Goal: Task Accomplishment & Management: Manage account settings

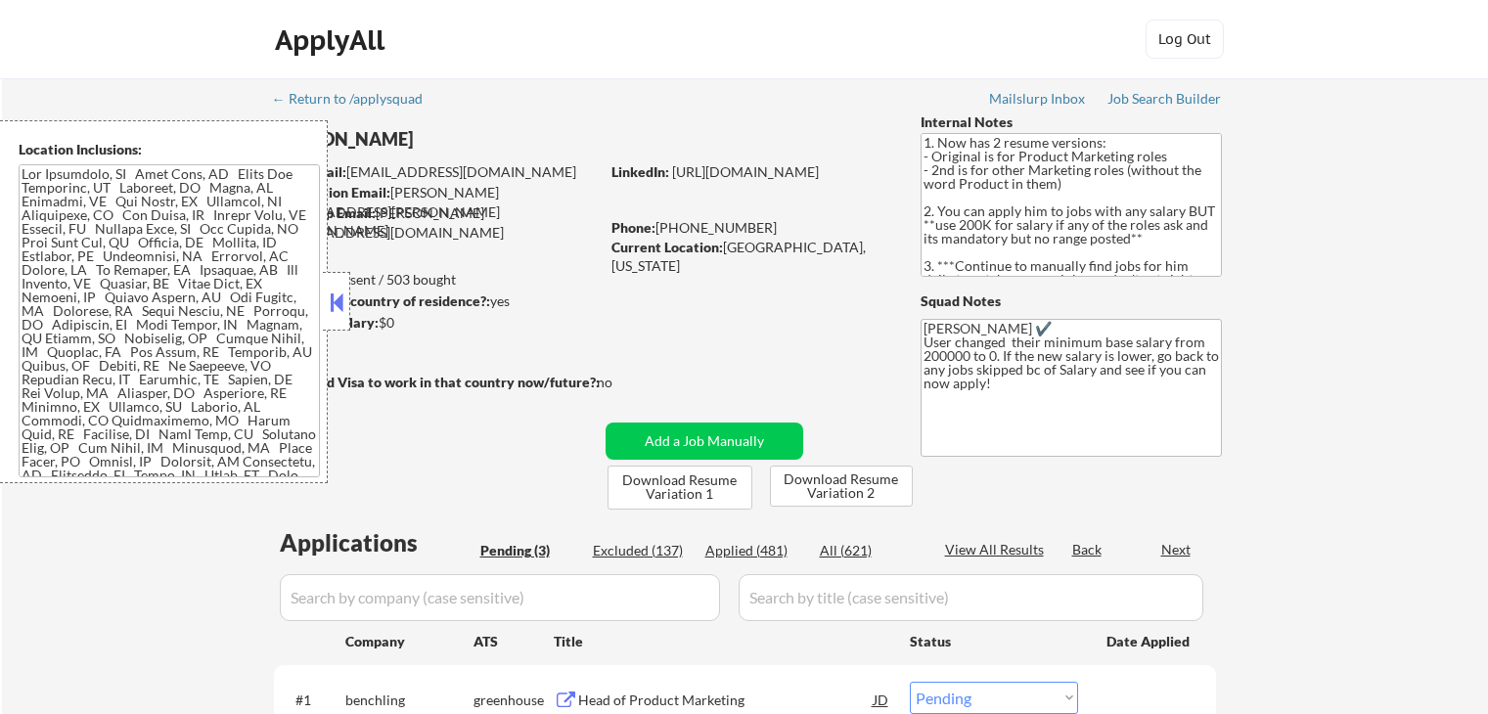
select select ""pending""
click at [1319, 267] on div "← Return to /applysquad Mailslurp Inbox Job Search Builder [PERSON_NAME] User E…" at bounding box center [745, 520] width 1486 height 884
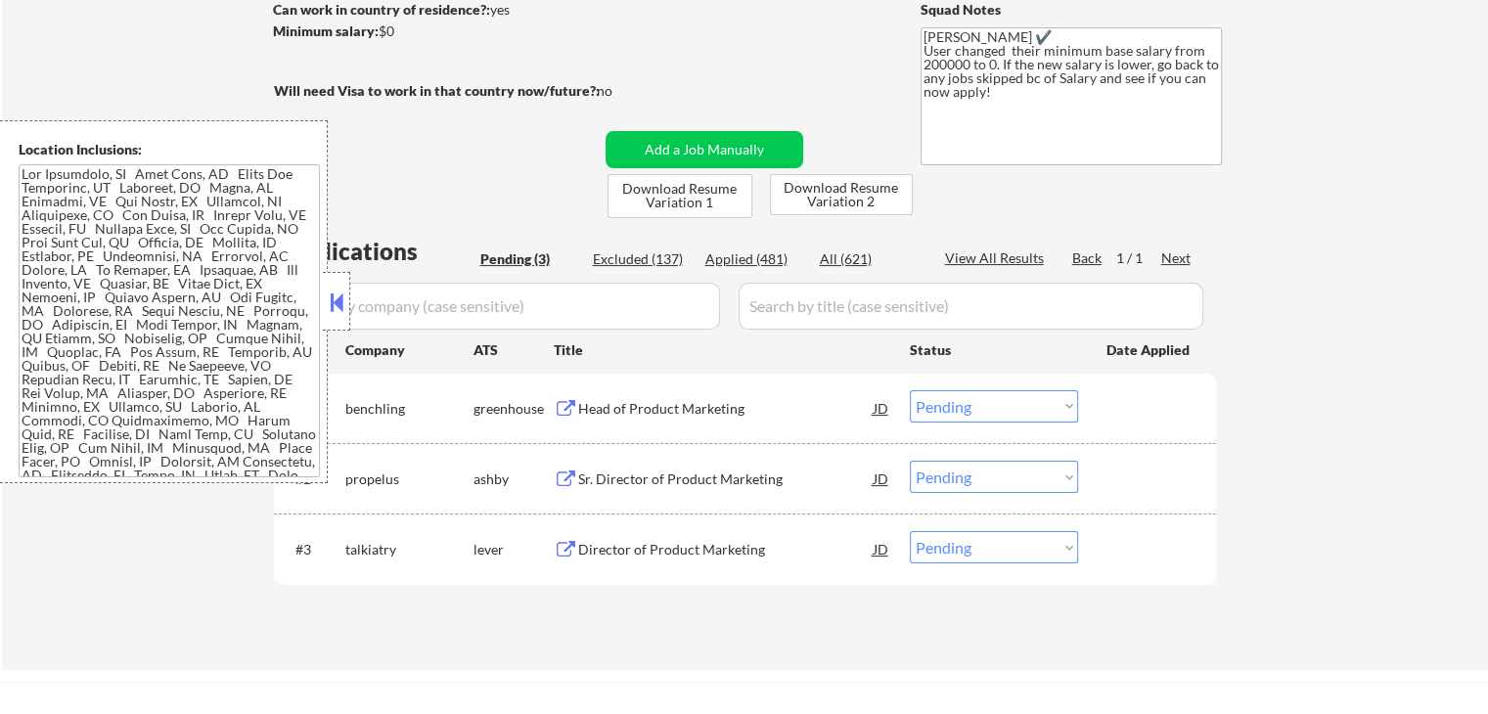
scroll to position [294, 0]
click at [570, 407] on button at bounding box center [566, 407] width 24 height 19
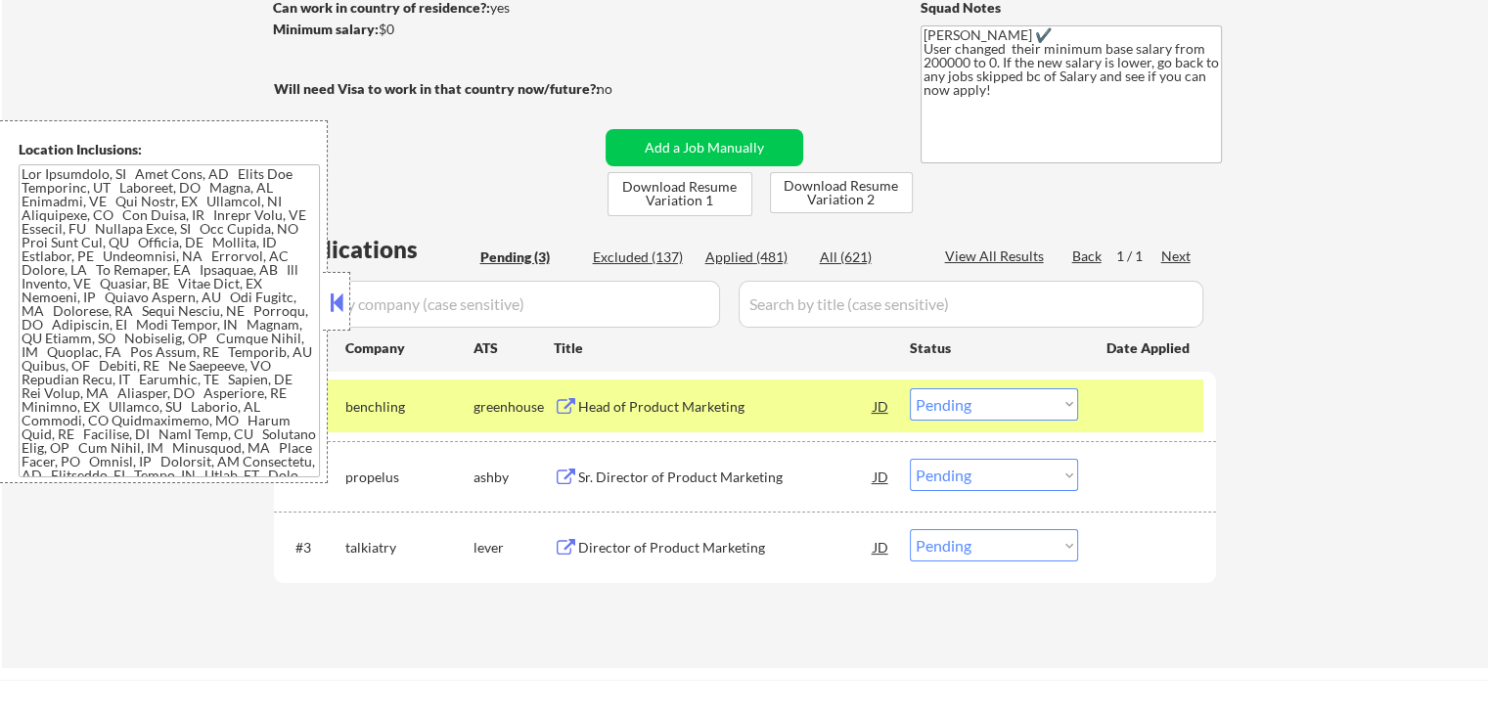
click at [570, 399] on button at bounding box center [566, 407] width 24 height 19
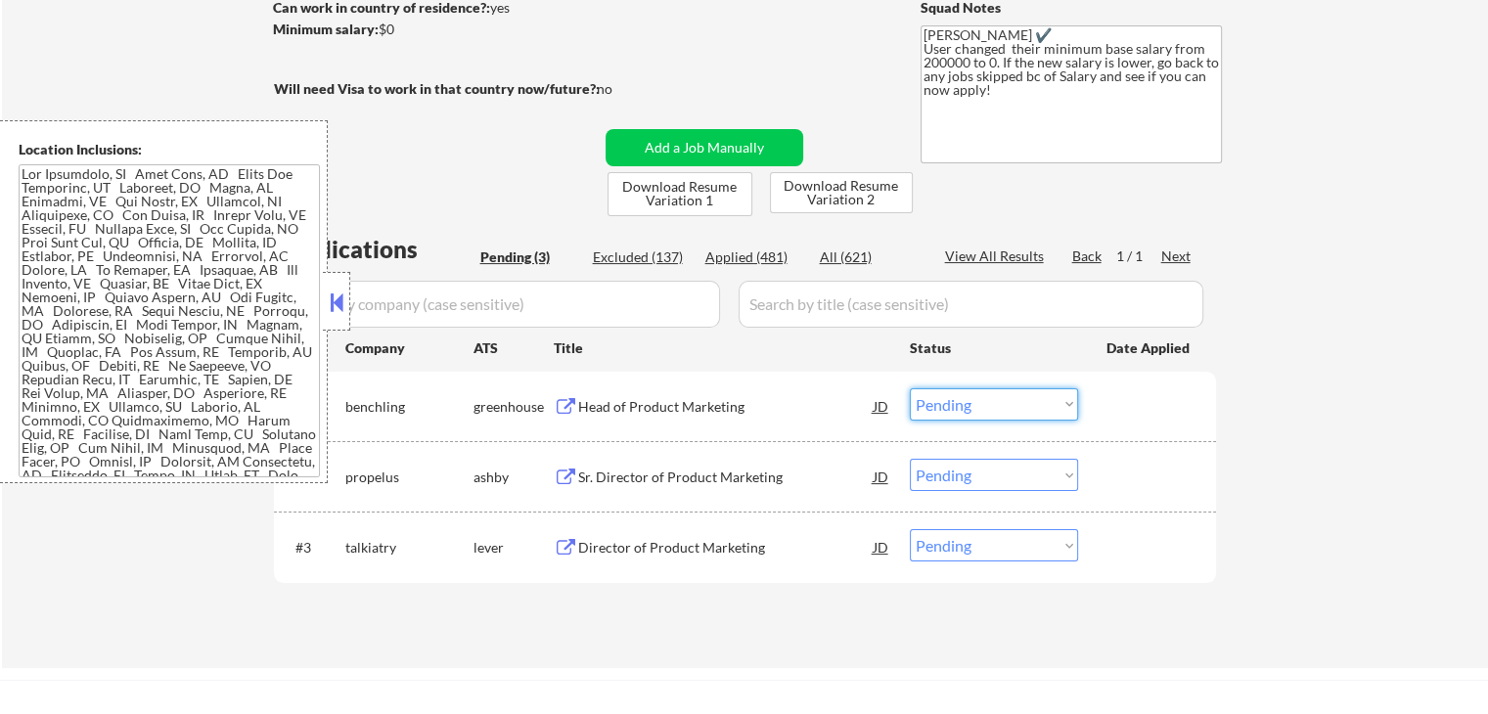
click at [1010, 396] on select "Choose an option... Pending Applied Excluded (Questions) Excluded (Expired) Exc…" at bounding box center [994, 404] width 168 height 32
click at [910, 388] on select "Choose an option... Pending Applied Excluded (Questions) Excluded (Expired) Exc…" at bounding box center [994, 404] width 168 height 32
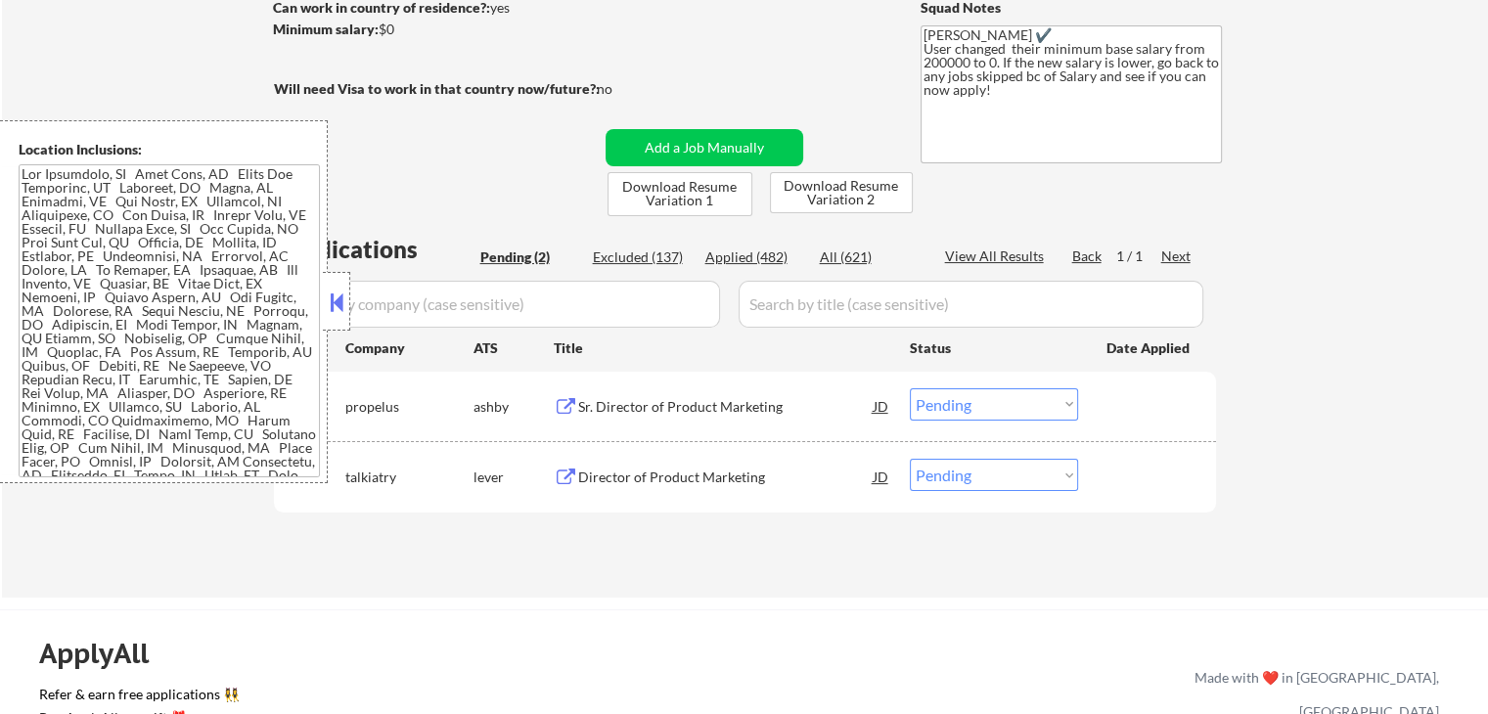
click at [571, 404] on button at bounding box center [566, 407] width 24 height 19
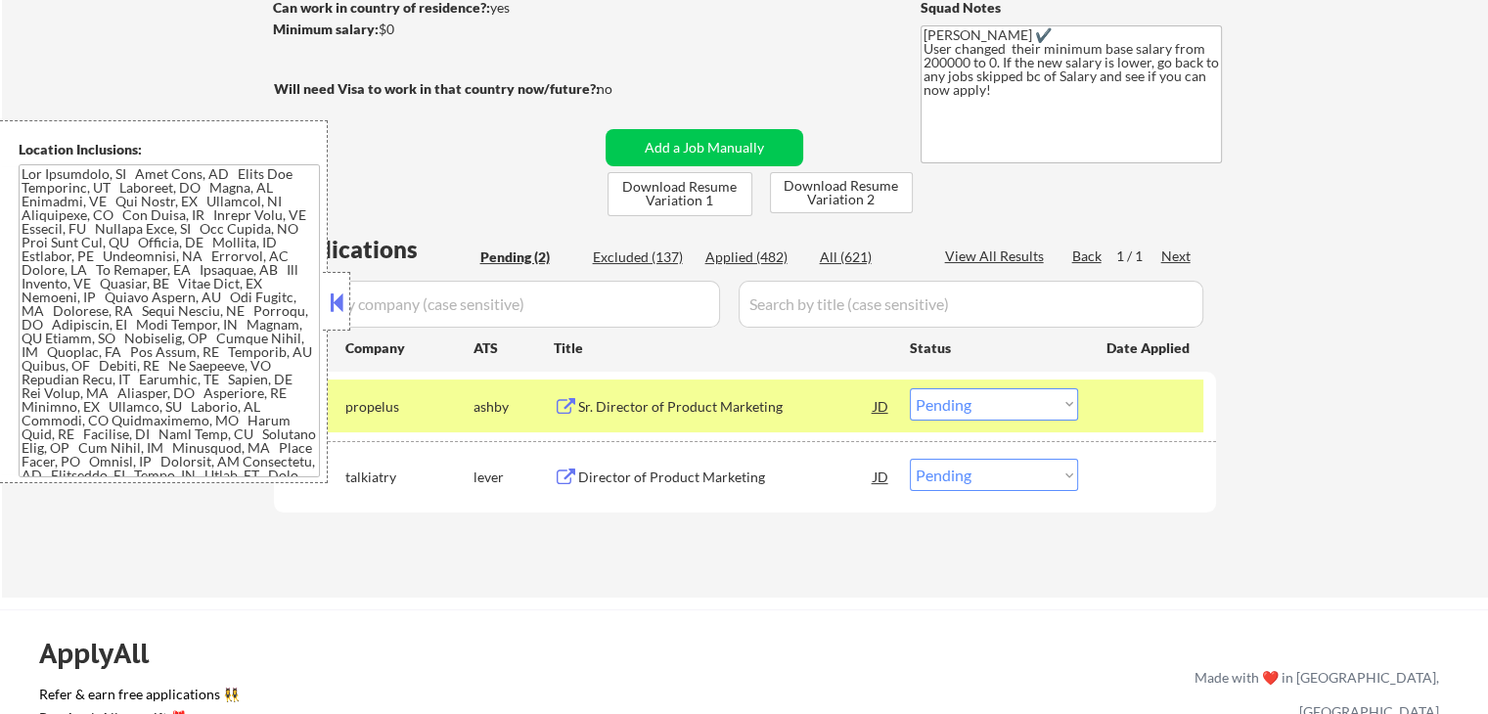
click at [1004, 388] on select "Choose an option... Pending Applied Excluded (Questions) Excluded (Expired) Exc…" at bounding box center [994, 404] width 168 height 32
click at [910, 388] on select "Choose an option... Pending Applied Excluded (Questions) Excluded (Expired) Exc…" at bounding box center [994, 404] width 168 height 32
click at [563, 471] on button at bounding box center [566, 478] width 24 height 19
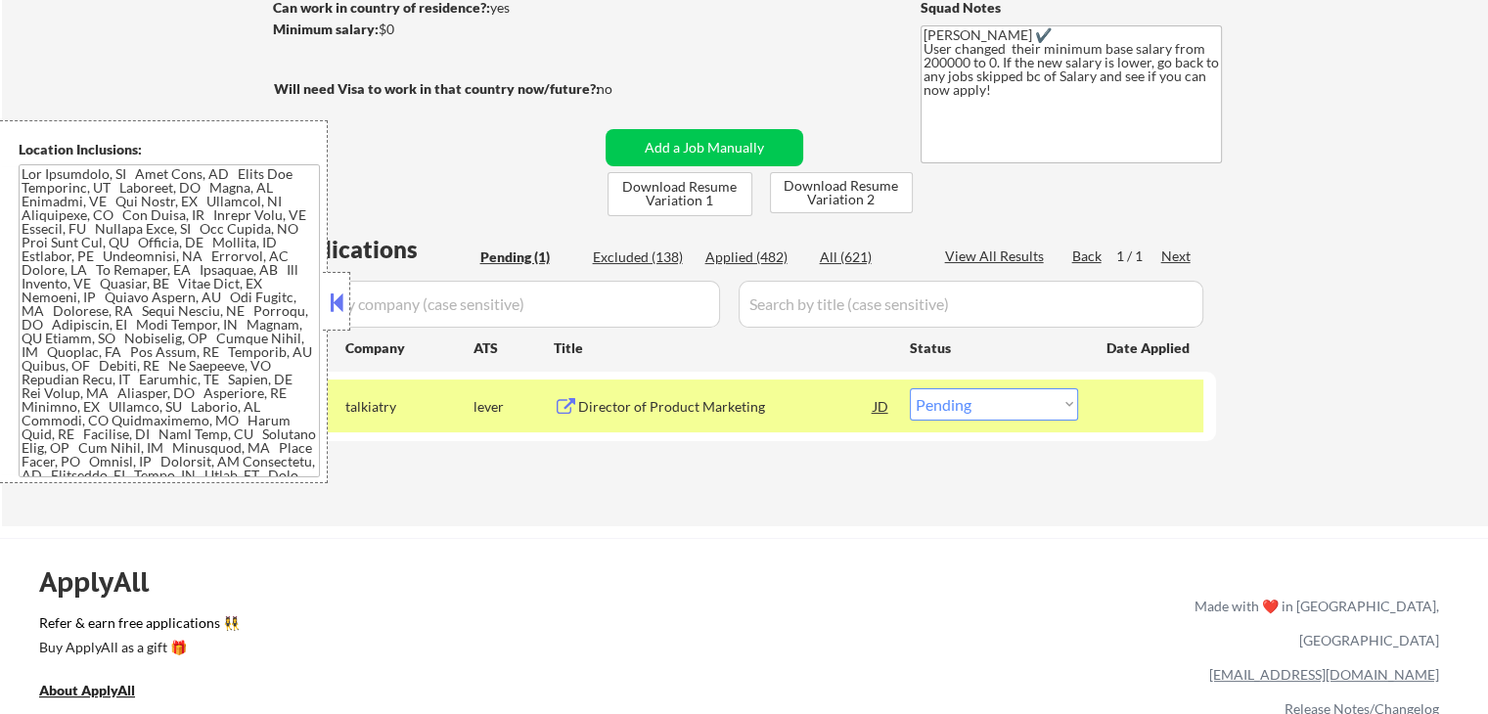
click at [1026, 418] on select "Choose an option... Pending Applied Excluded (Questions) Excluded (Expired) Exc…" at bounding box center [994, 404] width 168 height 32
select select ""applied""
click at [910, 388] on select "Choose an option... Pending Applied Excluded (Questions) Excluded (Expired) Exc…" at bounding box center [994, 404] width 168 height 32
